Goal: Transaction & Acquisition: Purchase product/service

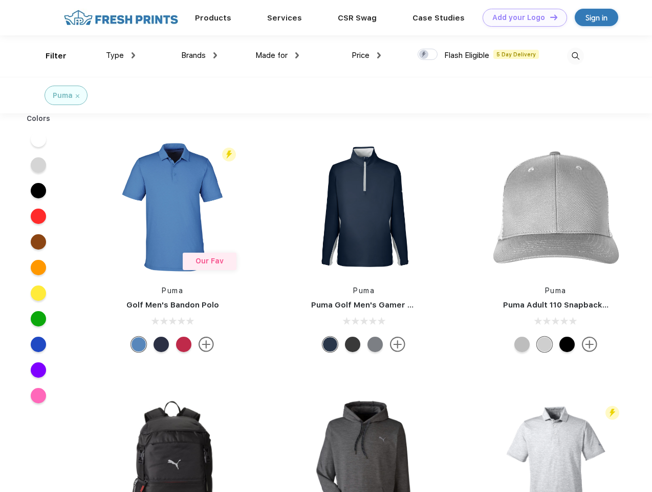
click at [521, 17] on link "Add your Logo Design Tool" at bounding box center [525, 18] width 85 height 18
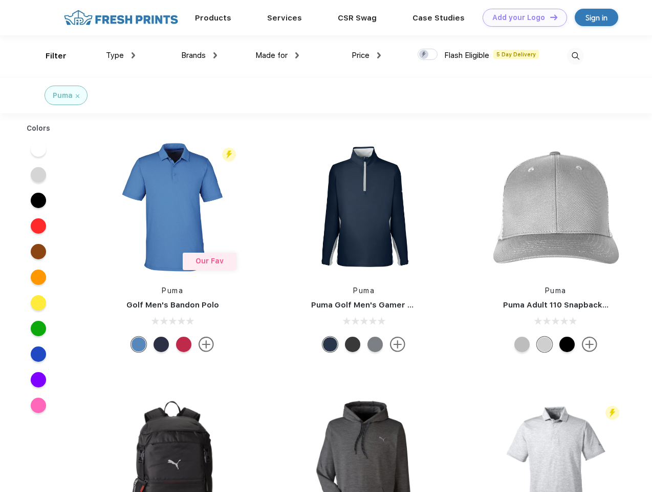
click at [0, 0] on div "Design Tool" at bounding box center [0, 0] width 0 height 0
click at [550, 17] on link "Add your Logo Design Tool" at bounding box center [525, 18] width 85 height 18
click at [49, 56] on div "Filter" at bounding box center [56, 56] width 21 height 12
click at [121, 55] on span "Type" at bounding box center [115, 55] width 18 height 9
click at [199, 55] on span "Brands" at bounding box center [193, 55] width 25 height 9
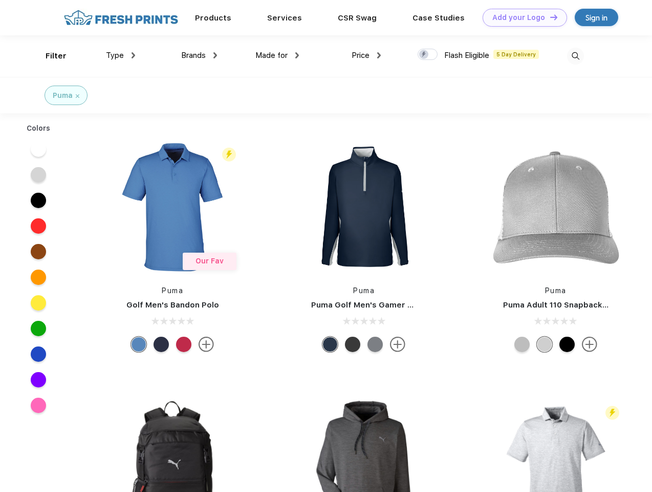
click at [278, 55] on span "Made for" at bounding box center [272, 55] width 32 height 9
click at [367, 55] on span "Price" at bounding box center [361, 55] width 18 height 9
click at [428, 55] on div at bounding box center [428, 54] width 20 height 11
click at [425, 55] on input "checkbox" at bounding box center [421, 51] width 7 height 7
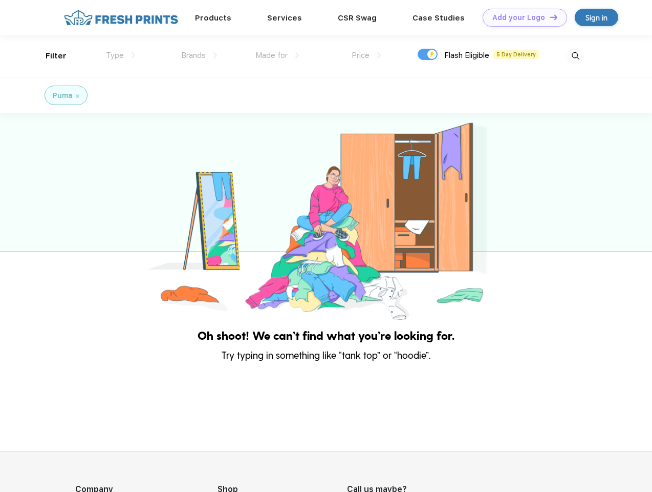
click at [576, 56] on img at bounding box center [575, 56] width 17 height 17
